Goal: Task Accomplishment & Management: Complete application form

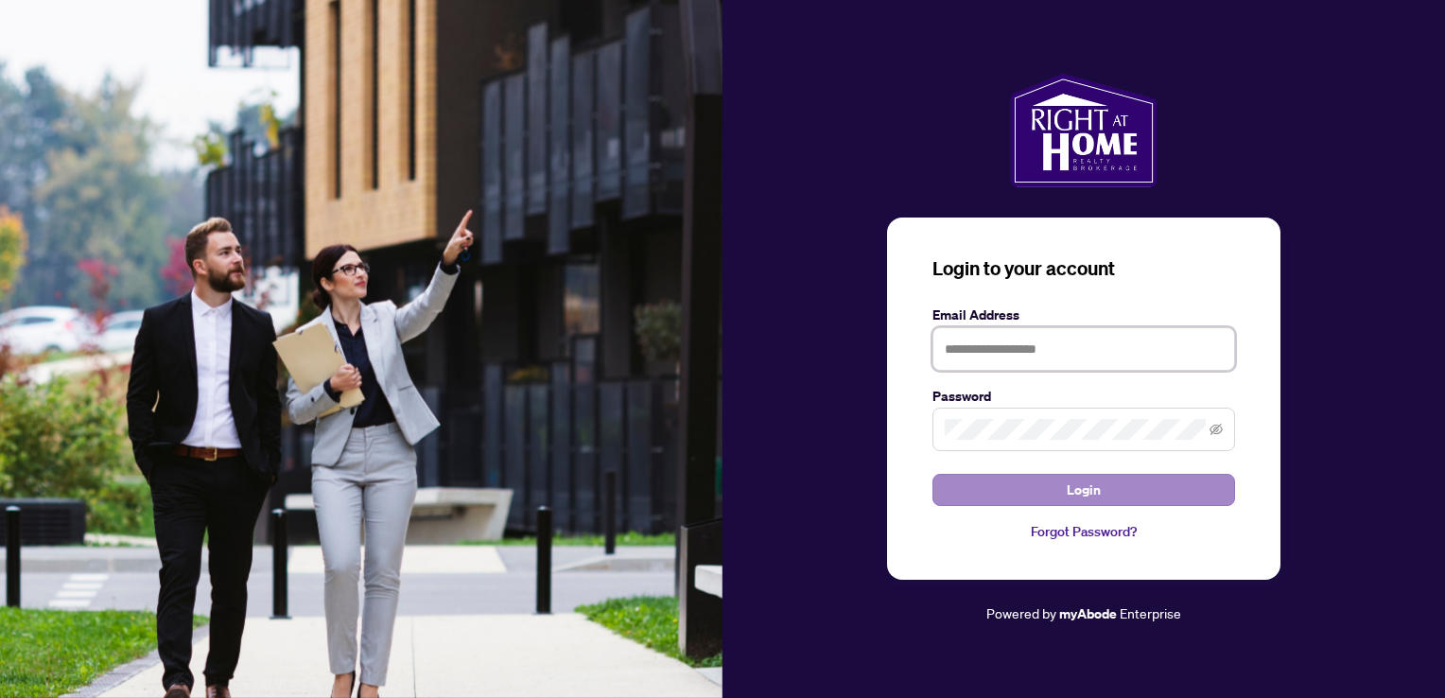
type input "**********"
click at [1081, 486] on span "Login" at bounding box center [1084, 490] width 34 height 30
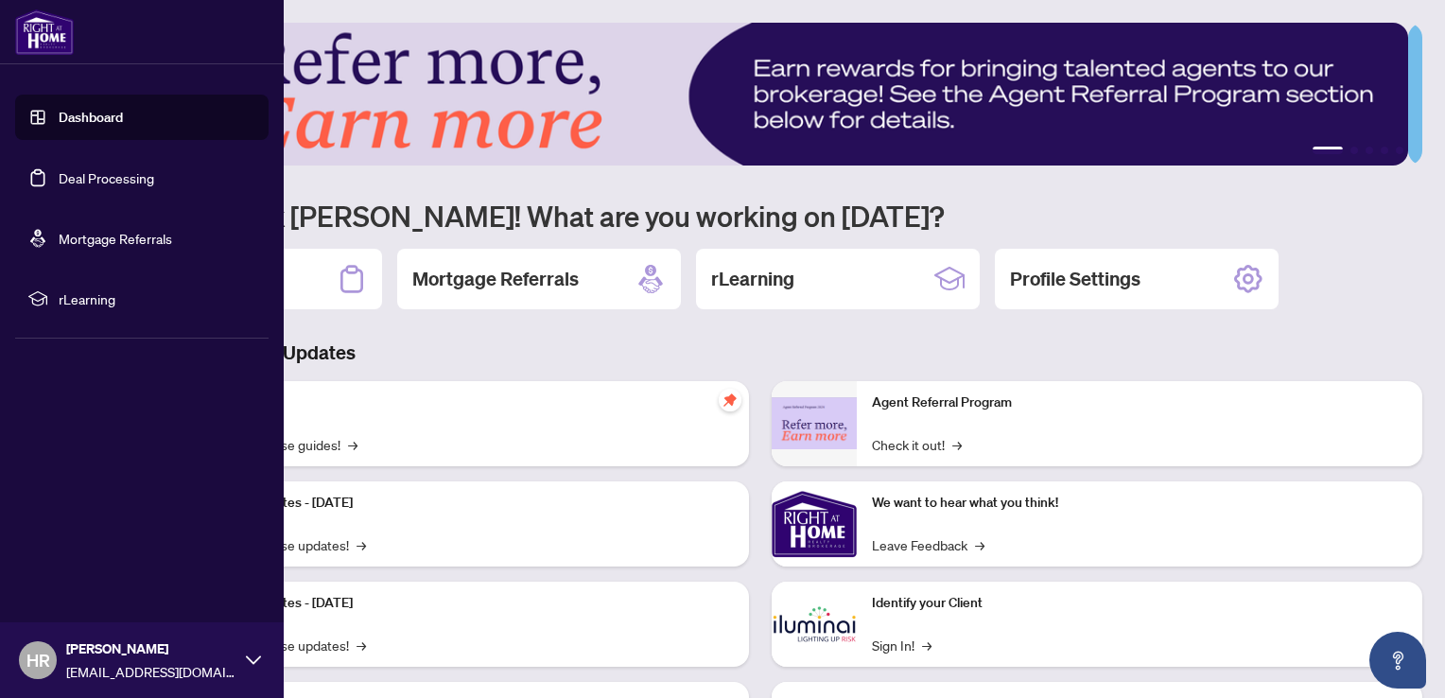
click at [84, 179] on link "Deal Processing" at bounding box center [107, 177] width 96 height 17
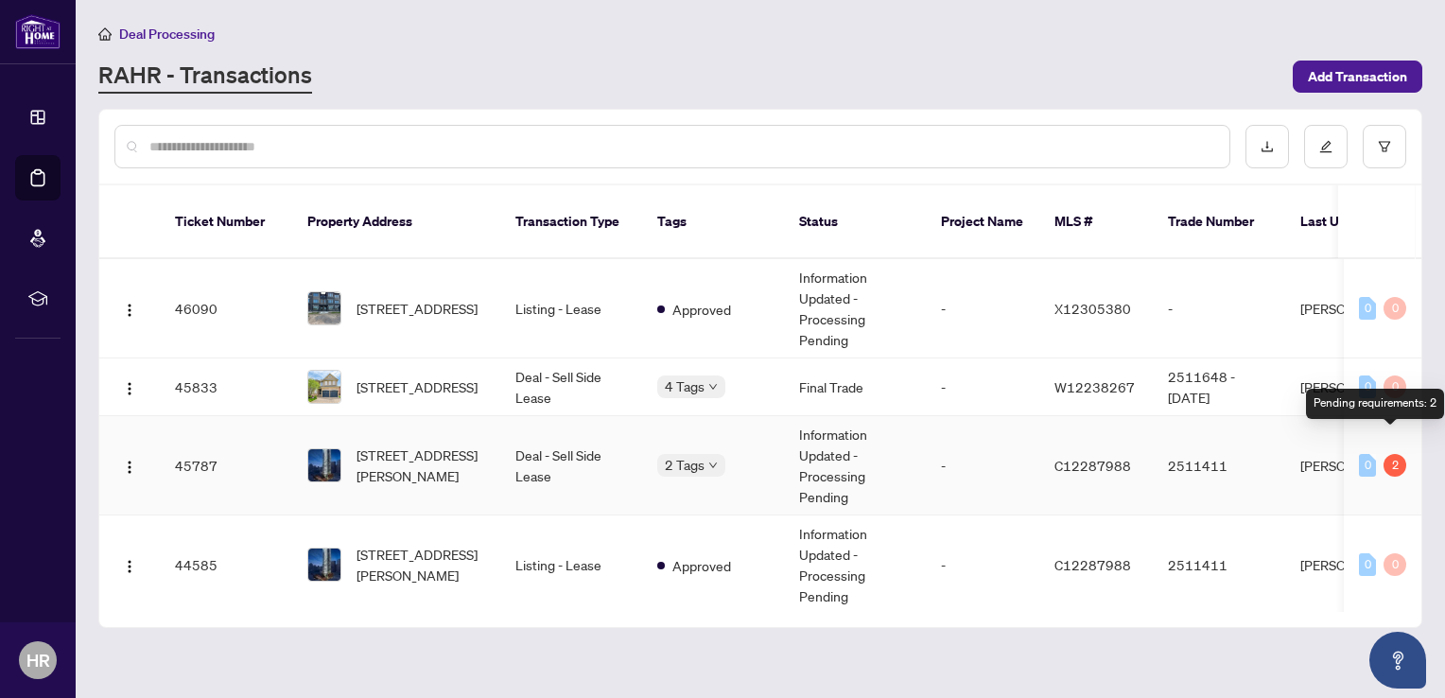
click at [1386, 454] on div "2" at bounding box center [1394, 465] width 23 height 23
click at [542, 434] on td "Deal - Sell Side Lease" at bounding box center [571, 465] width 142 height 99
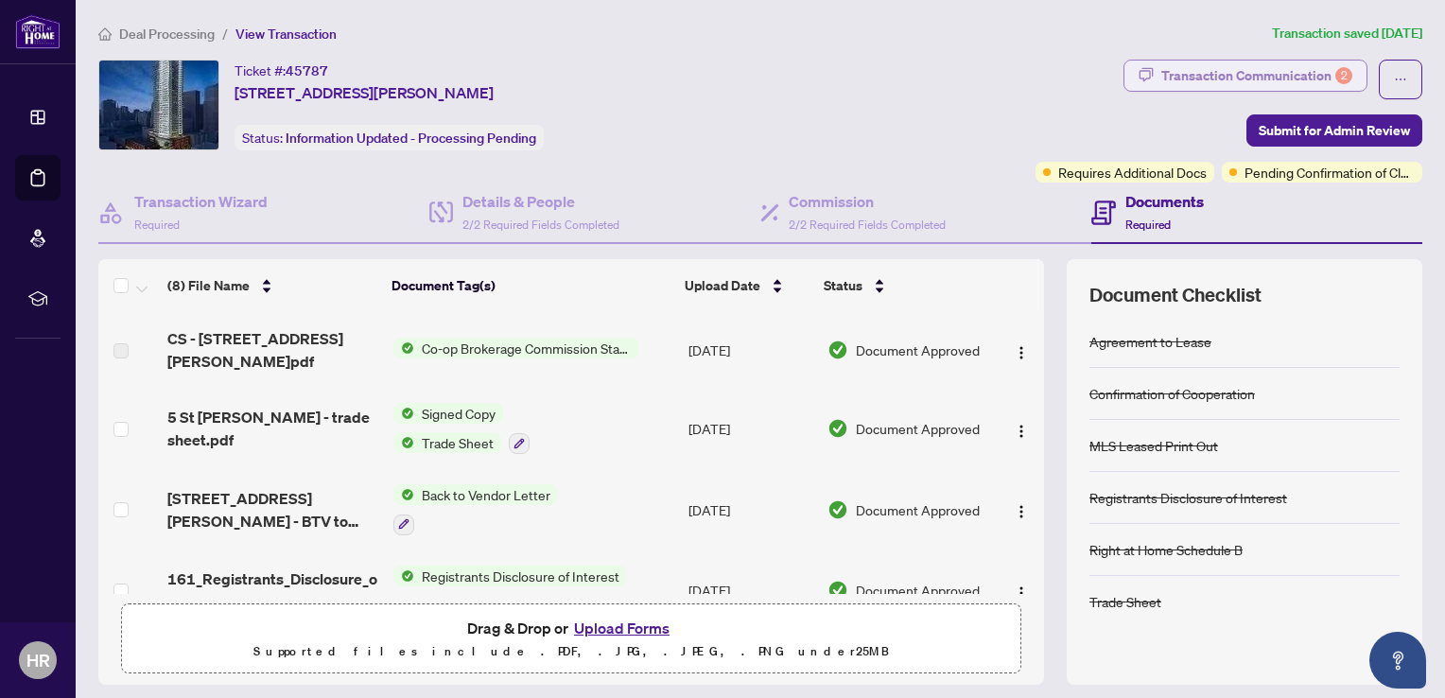
click at [1184, 73] on div "Transaction Communication 2" at bounding box center [1256, 76] width 191 height 30
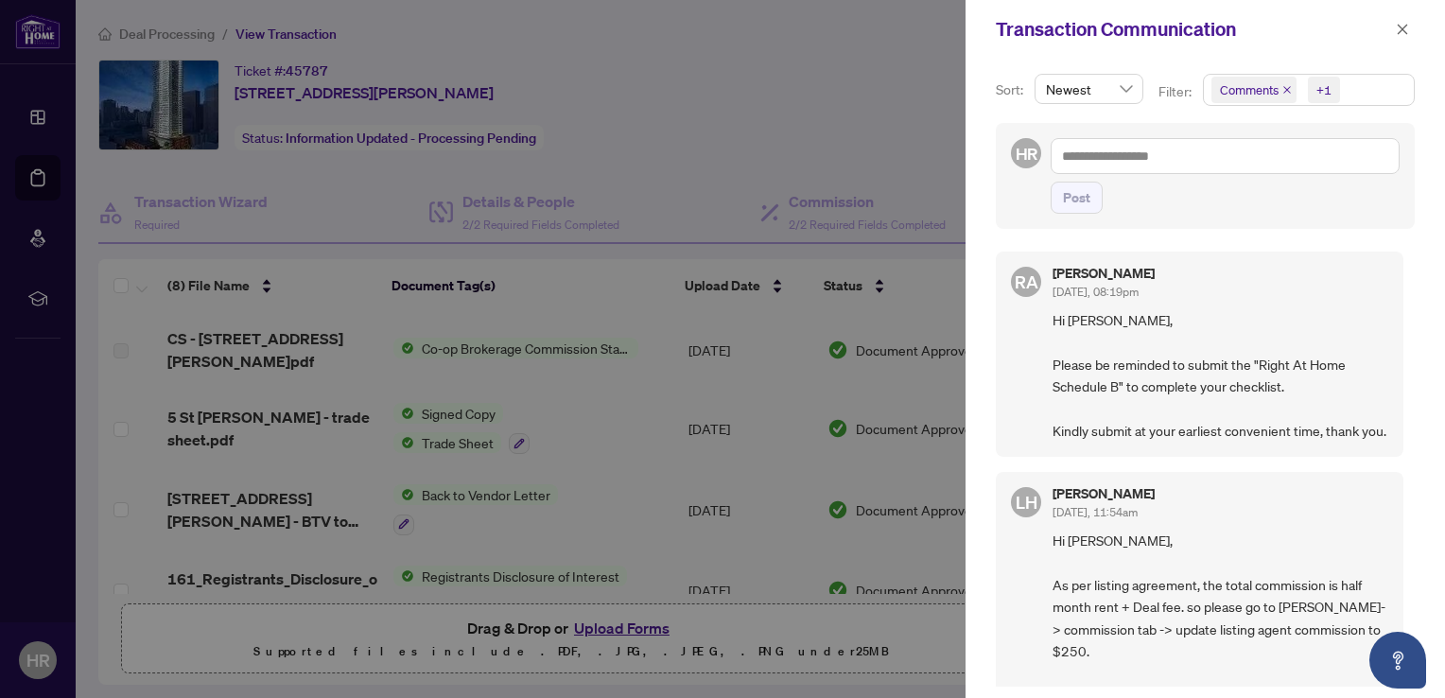
click at [1155, 369] on span "Hi [PERSON_NAME], Please be reminded to submit the "Right At Home Schedule B" t…" at bounding box center [1221, 375] width 336 height 132
click at [608, 631] on div at bounding box center [722, 349] width 1445 height 698
click at [910, 613] on div at bounding box center [722, 349] width 1445 height 698
click at [1403, 31] on icon "close" at bounding box center [1403, 29] width 10 height 10
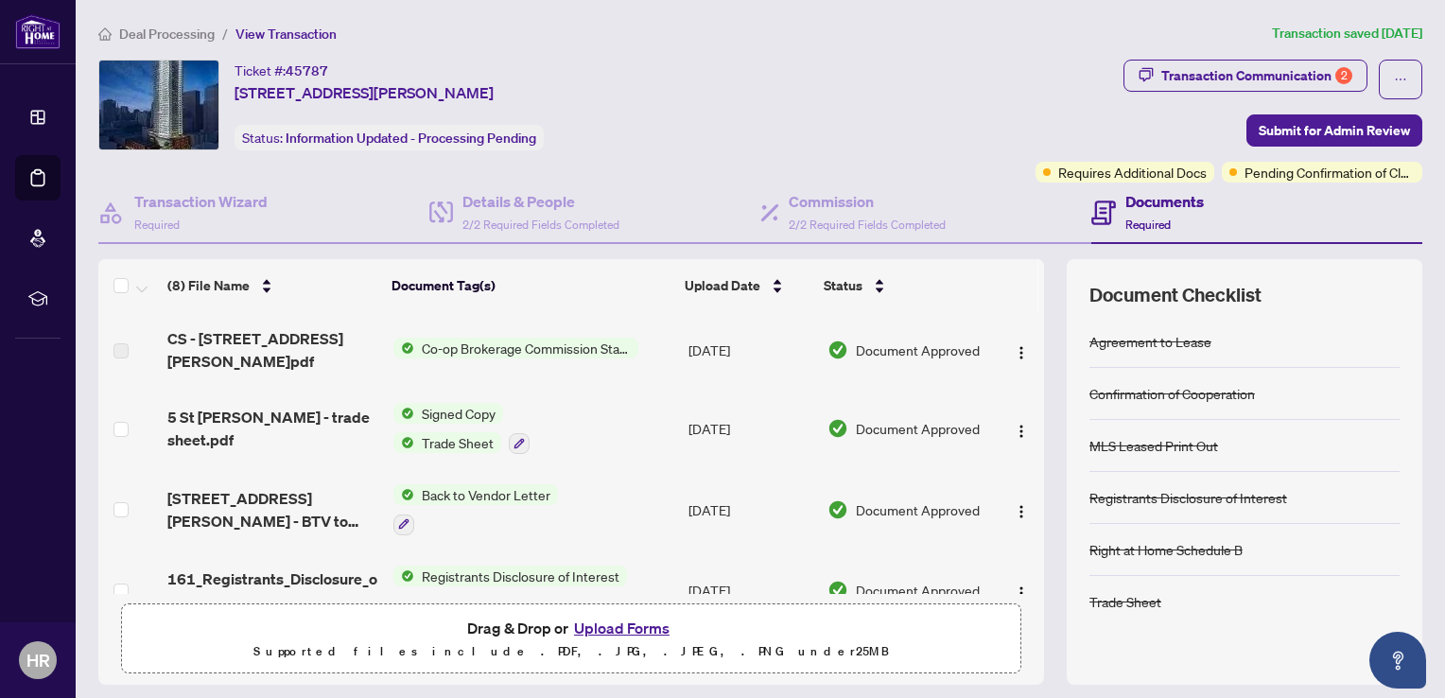
click at [617, 628] on button "Upload Forms" at bounding box center [621, 628] width 107 height 25
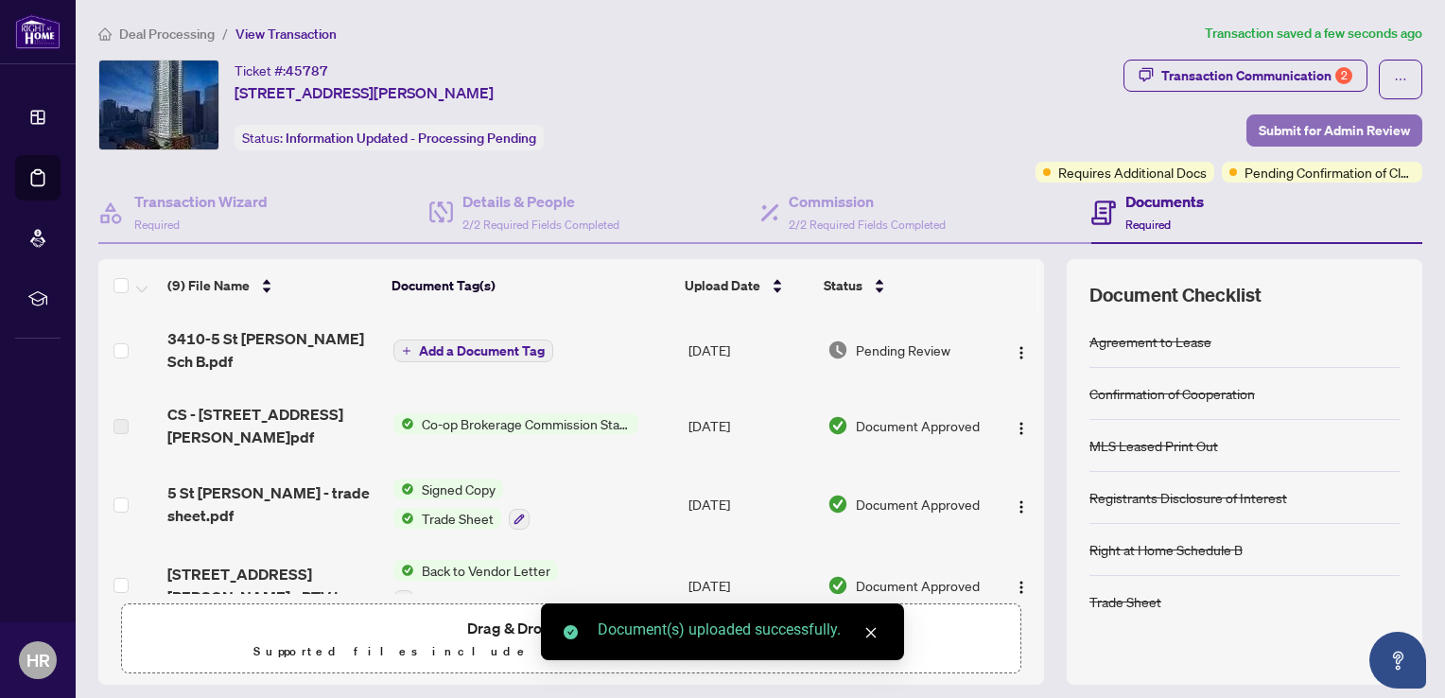
click at [1324, 133] on span "Submit for Admin Review" at bounding box center [1334, 130] width 151 height 30
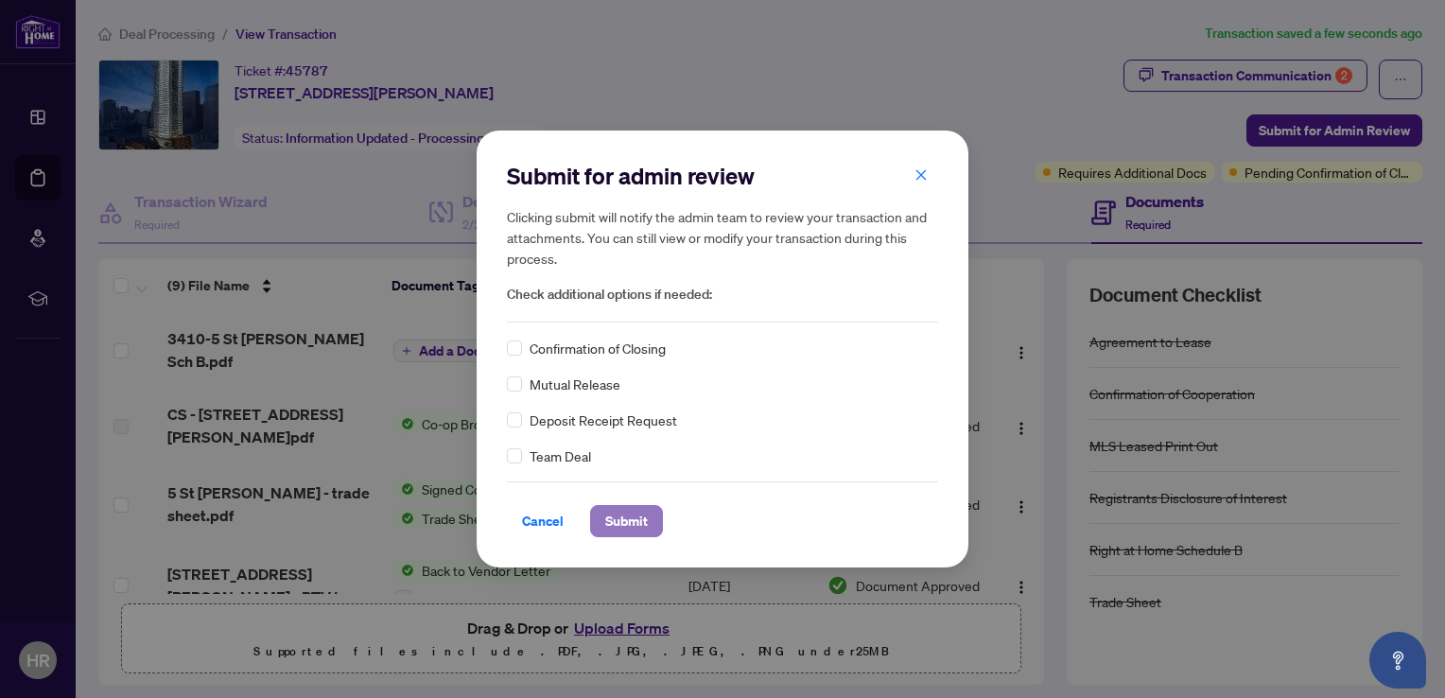
click at [620, 531] on span "Submit" at bounding box center [626, 521] width 43 height 30
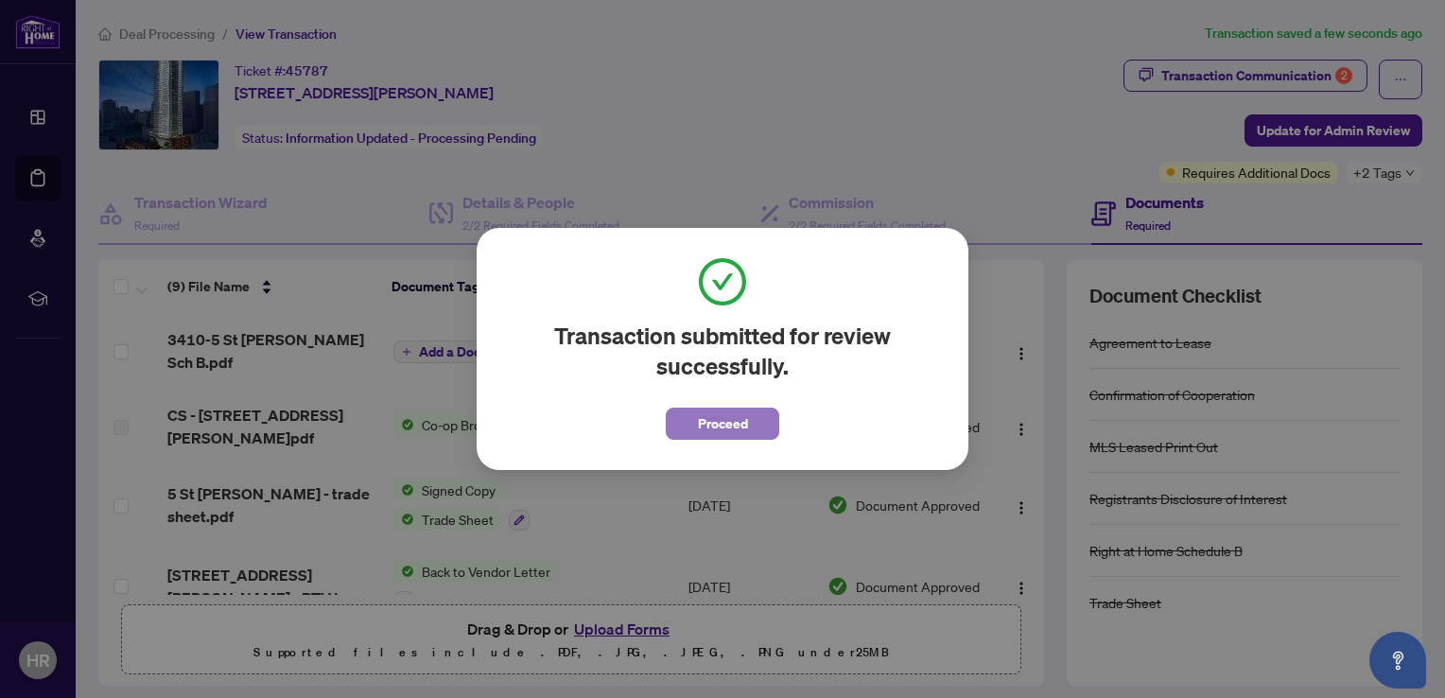
click at [708, 427] on span "Proceed" at bounding box center [723, 424] width 50 height 30
